Goal: Transaction & Acquisition: Purchase product/service

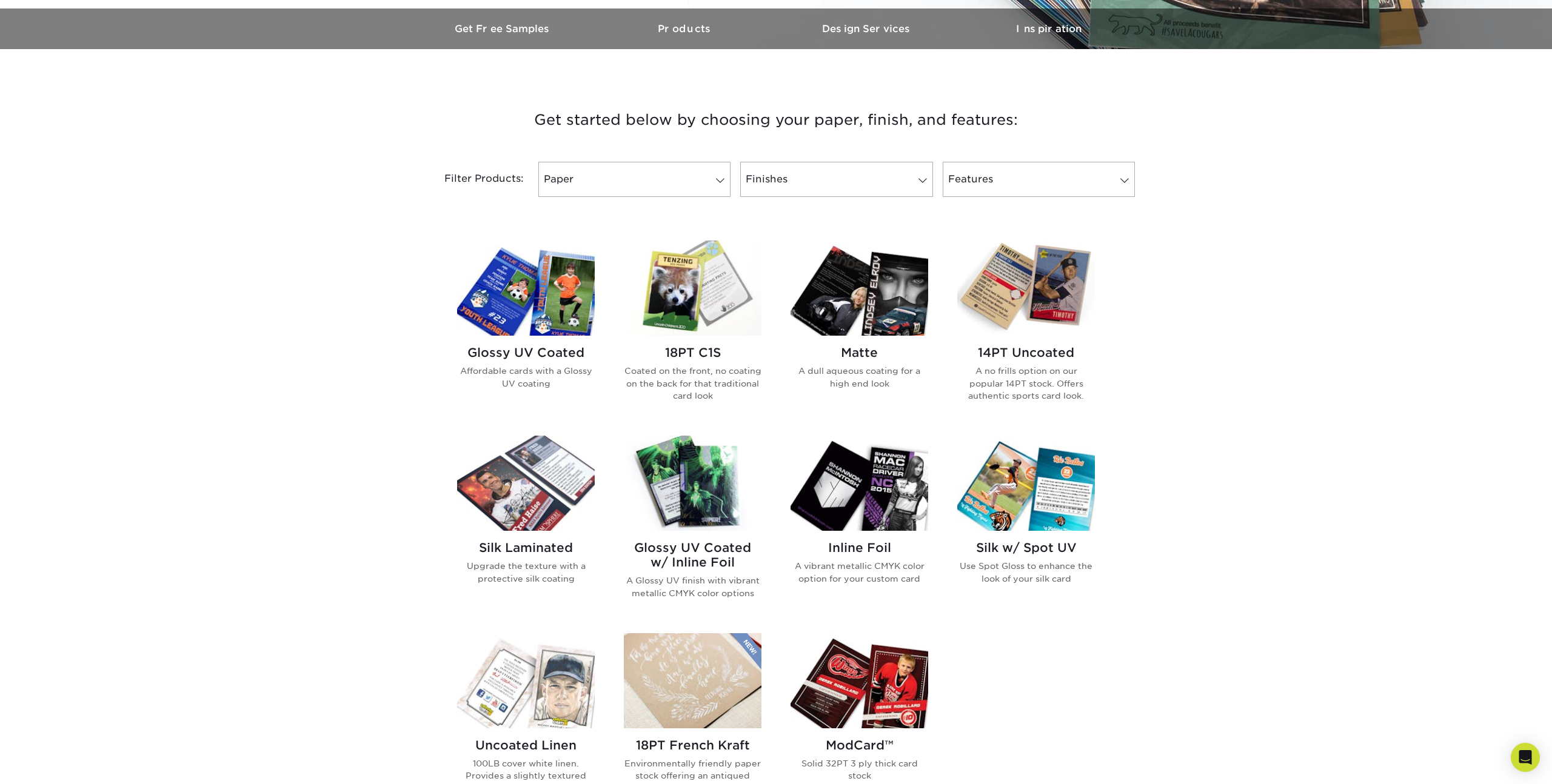
scroll to position [371, 0]
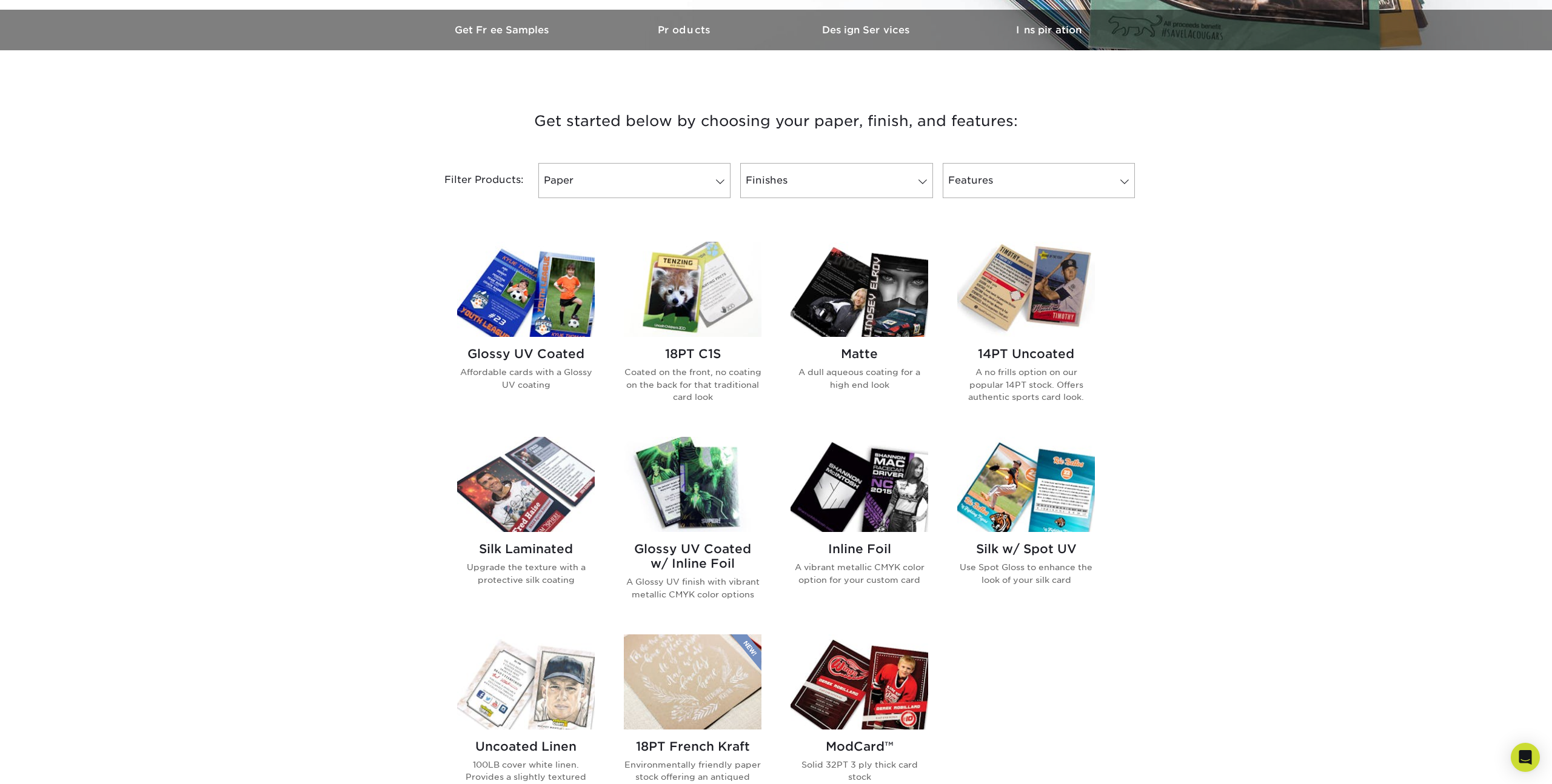
click at [562, 302] on img at bounding box center [526, 289] width 138 height 95
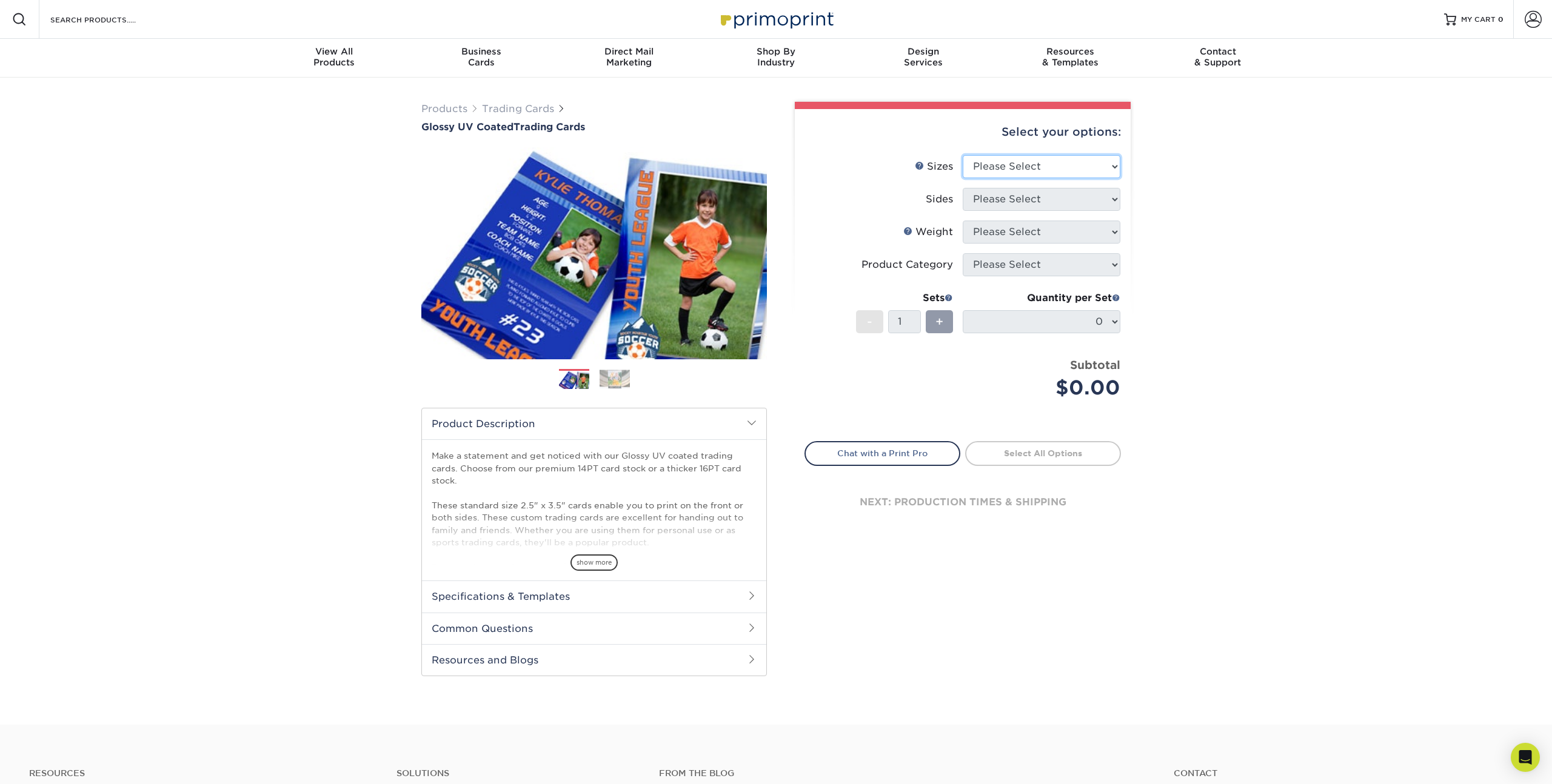
click at [1053, 163] on select "Please Select 2.5" x 3.5"" at bounding box center [1042, 167] width 158 height 23
select select "2.50x3.50"
click at [963, 155] on select "Please Select 2.5" x 3.5"" at bounding box center [1042, 167] width 158 height 23
click at [1008, 202] on select "Please Select Print Both Sides Print Front Only" at bounding box center [1042, 199] width 158 height 23
select select "13abbda7-1d64-4f25-8bb2-c179b224825d"
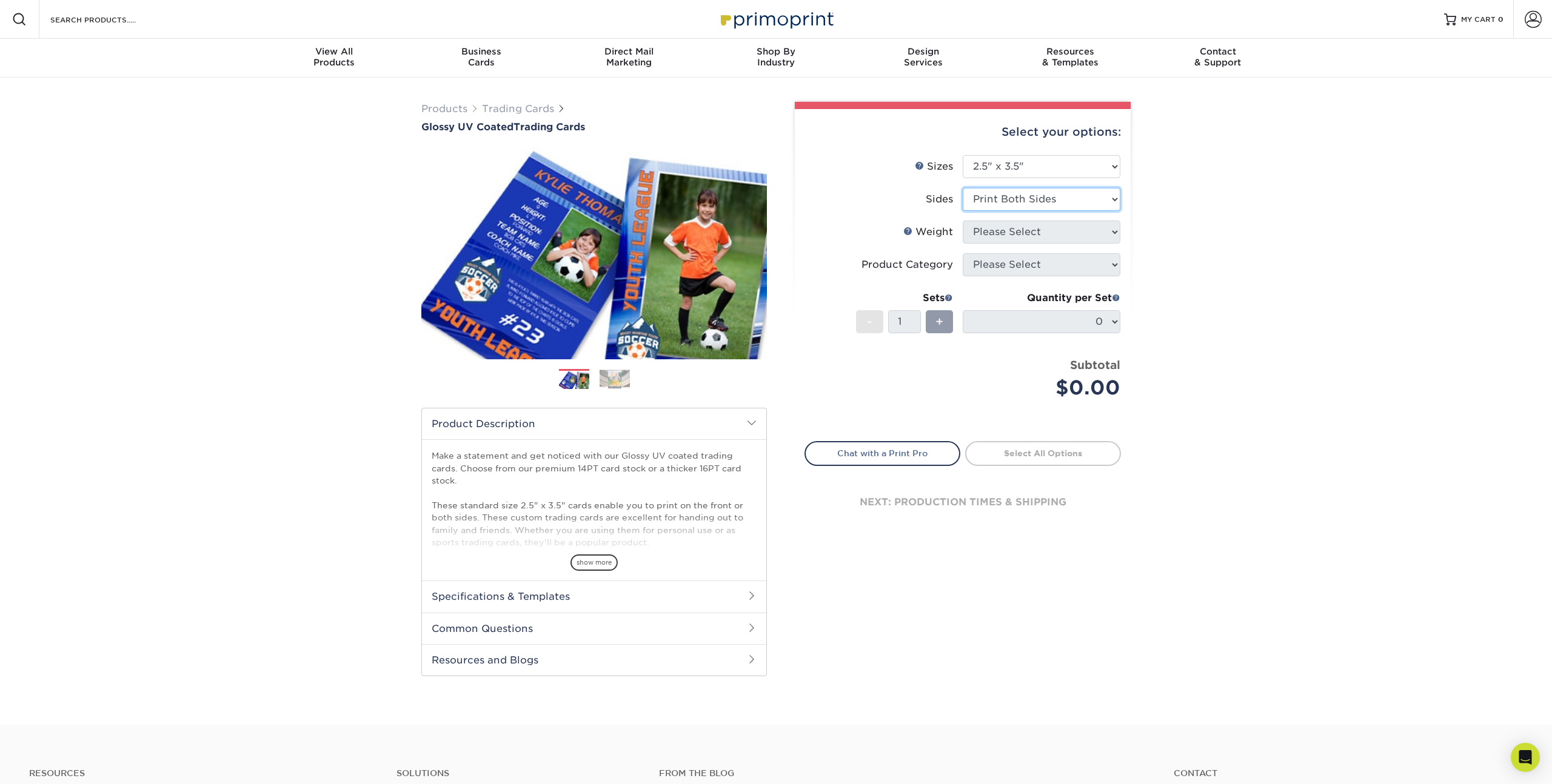
click at [963, 188] on select "Please Select Print Both Sides Print Front Only" at bounding box center [1042, 199] width 158 height 23
click at [1007, 230] on select "Please Select 16PT 14PT 18PT C1S" at bounding box center [1042, 231] width 158 height 23
select select "14PT"
click at [963, 220] on select "Please Select 16PT 14PT 18PT C1S" at bounding box center [1042, 231] width 158 height 23
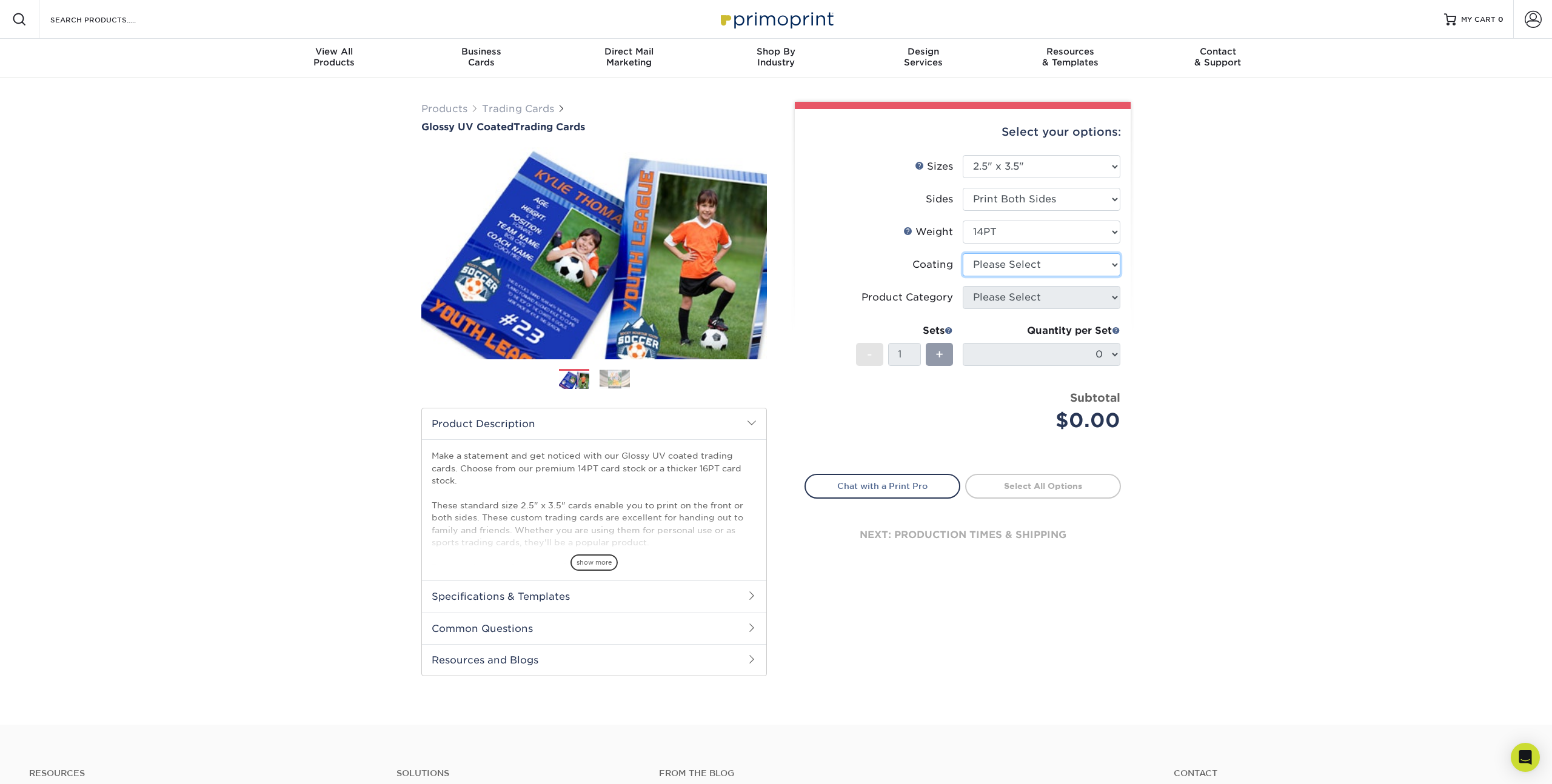
click at [1006, 267] on select at bounding box center [1042, 264] width 158 height 23
select select "ae367451-b2b8-45df-a344-0f05b6a12993"
click at [963, 253] on select at bounding box center [1042, 264] width 158 height 23
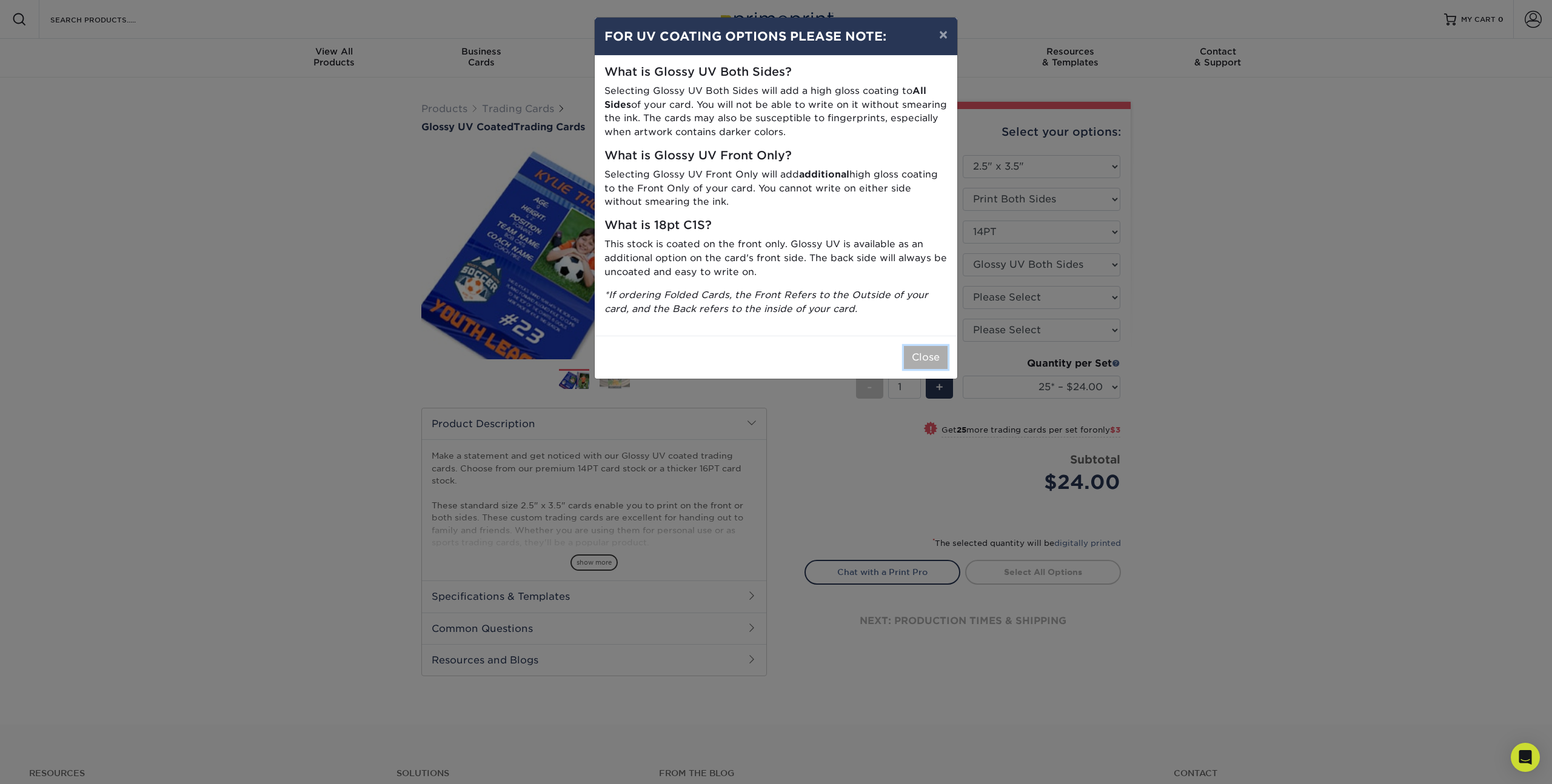
click at [925, 360] on button "Close" at bounding box center [925, 357] width 43 height 23
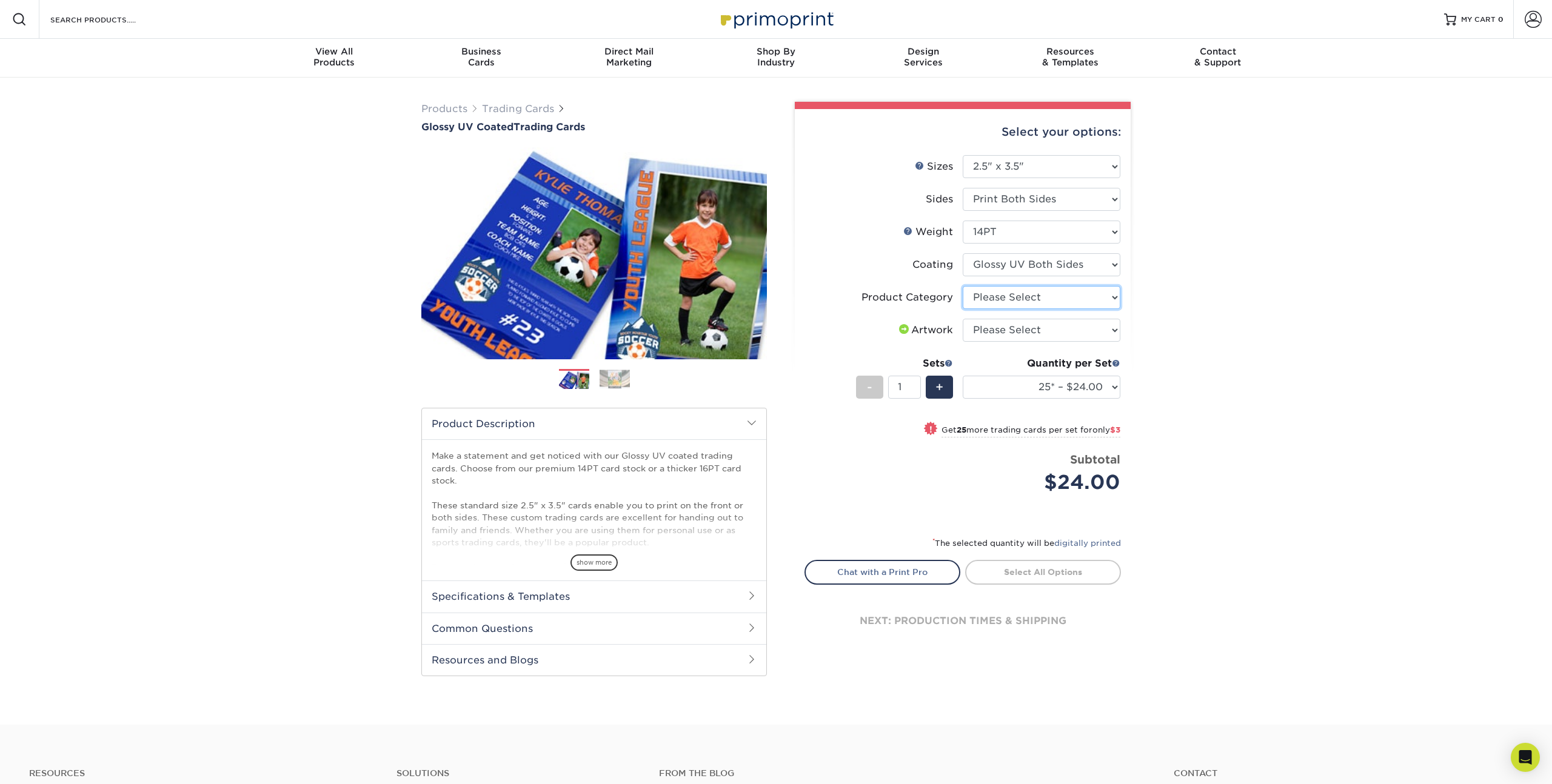
click at [976, 303] on select "Please Select Trading Cards" at bounding box center [1042, 297] width 158 height 23
select select "c2f9bce9-36c2-409d-b101-c29d9d031e18"
click at [963, 286] on select "Please Select Trading Cards" at bounding box center [1042, 297] width 158 height 23
click at [990, 328] on select "Please Select I will upload files I need a design - $100" at bounding box center [1042, 330] width 158 height 23
click at [963, 319] on select "Please Select I will upload files I need a design - $100" at bounding box center [1042, 330] width 158 height 23
